Goal: Task Accomplishment & Management: Manage account settings

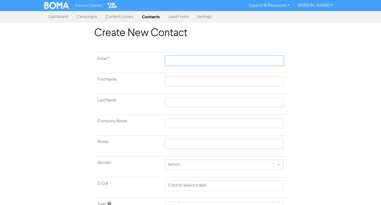
click at [193, 61] on input "text" at bounding box center [224, 61] width 119 height 10
click at [152, 17] on link "Contacts" at bounding box center [151, 17] width 26 height 11
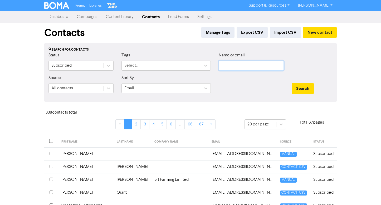
click at [224, 61] on input "text" at bounding box center [251, 66] width 65 height 10
click at [292, 83] on button "Search" at bounding box center [303, 88] width 22 height 11
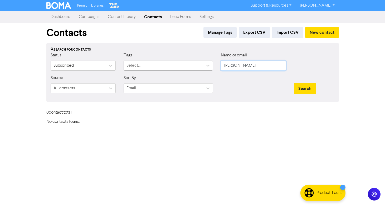
drag, startPoint x: 255, startPoint y: 69, endPoint x: 172, endPoint y: 69, distance: 82.8
click at [172, 69] on div "Status Subscribed Tags Select... Name or email [PERSON_NAME]" at bounding box center [193, 63] width 292 height 23
type input "[PERSON_NAME]"
click at [294, 83] on button "Search" at bounding box center [305, 88] width 22 height 11
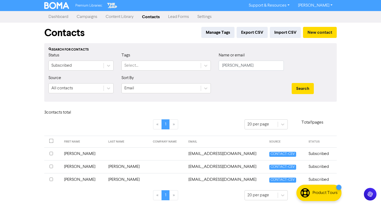
click at [210, 177] on td "[EMAIL_ADDRESS][DOMAIN_NAME]" at bounding box center [225, 179] width 81 height 13
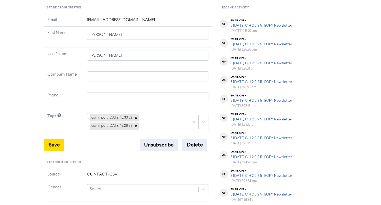
scroll to position [105, 0]
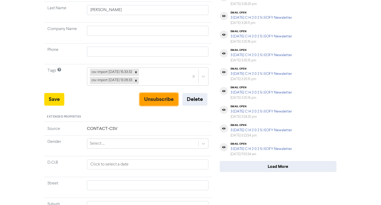
click at [149, 100] on button "Unsubscribe" at bounding box center [159, 99] width 38 height 13
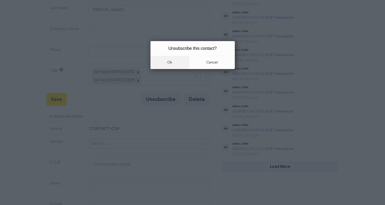
click at [175, 61] on button "ok" at bounding box center [170, 62] width 39 height 13
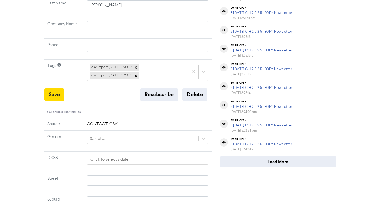
scroll to position [101, 0]
